Goal: Complete application form

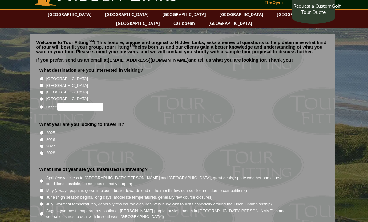
scroll to position [25, 0]
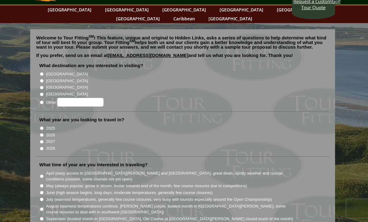
click at [43, 126] on input "2025" at bounding box center [42, 128] width 4 height 4
radio input "true"
click at [41, 72] on input "[GEOGRAPHIC_DATA]" at bounding box center [42, 74] width 4 height 4
radio input "true"
click at [42, 79] on input "[GEOGRAPHIC_DATA]" at bounding box center [42, 81] width 4 height 4
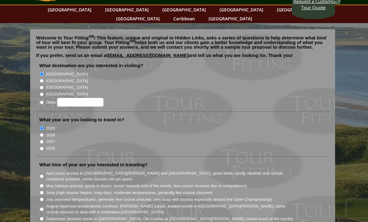
radio input "true"
click at [43, 86] on input "[GEOGRAPHIC_DATA]" at bounding box center [42, 88] width 4 height 4
radio input "true"
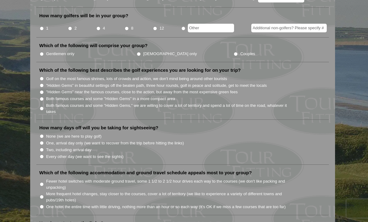
scroll to position [0, 0]
